Goal: Navigation & Orientation: Find specific page/section

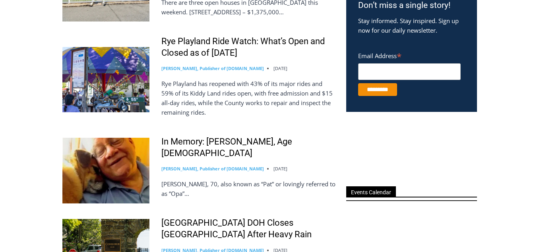
drag, startPoint x: 391, startPoint y: 233, endPoint x: 379, endPoint y: 253, distance: 24.0
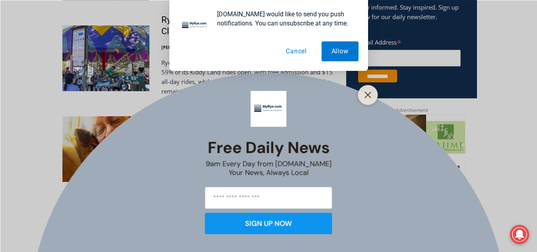
click at [0, 58] on div "MyRye.com would like to send you push notifications. You can unsubscribe at any…" at bounding box center [268, 35] width 537 height 71
click at [295, 49] on button "Cancel" at bounding box center [296, 51] width 41 height 20
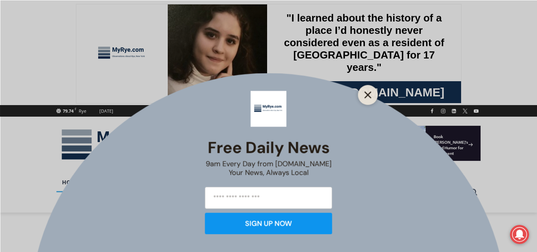
click at [370, 94] on icon "Close" at bounding box center [368, 94] width 7 height 7
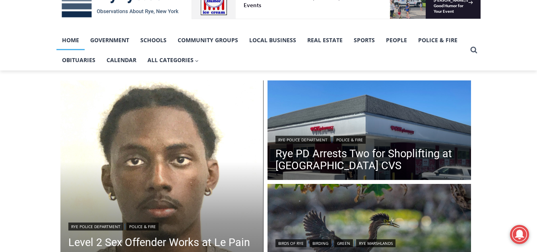
scroll to position [142, 0]
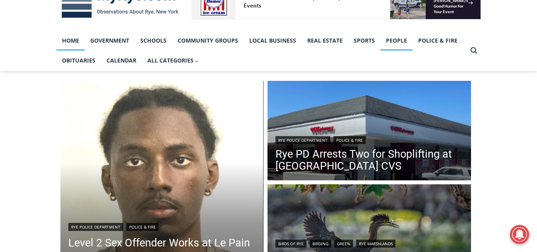
click at [395, 43] on link "People" at bounding box center [397, 41] width 32 height 20
